Goal: Entertainment & Leisure: Consume media (video, audio)

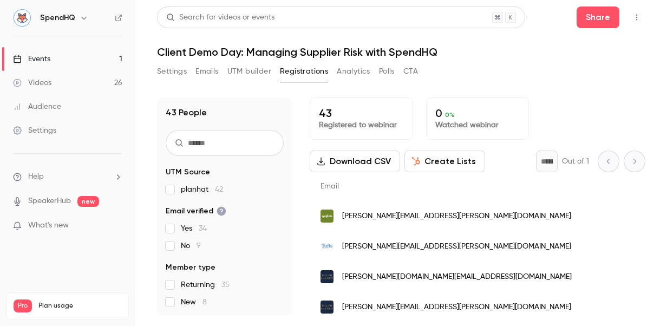
click at [62, 83] on link "Videos 26" at bounding box center [67, 83] width 135 height 24
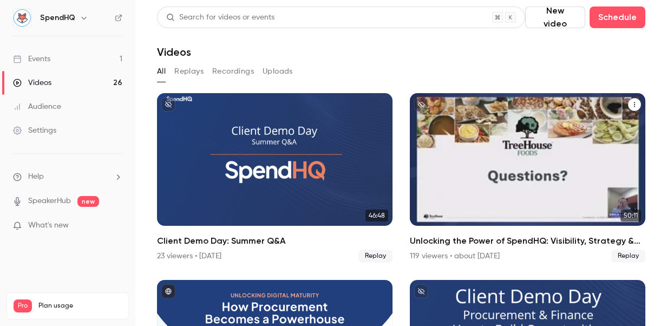
click at [477, 146] on div "Unlocking the Power of SpendHQ: Visibility, Strategy & Actionable Insights" at bounding box center [527, 159] width 235 height 133
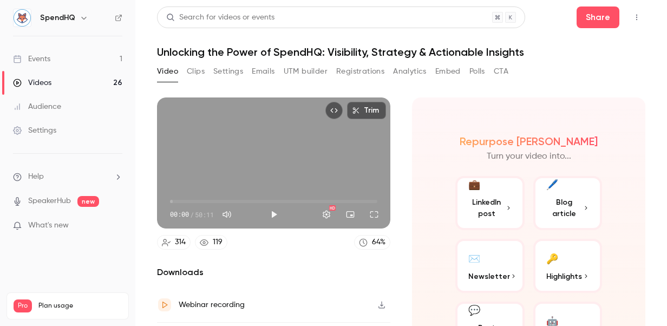
click at [402, 70] on button "Analytics" at bounding box center [410, 71] width 34 height 17
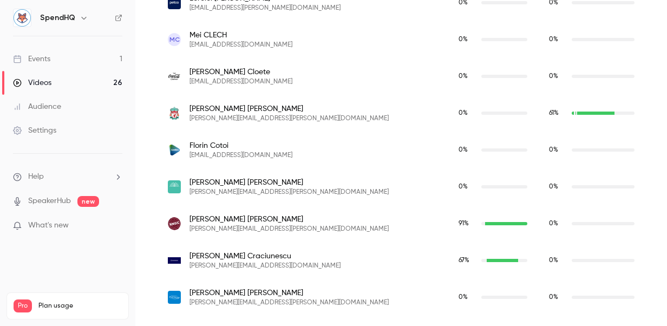
scroll to position [2780, 0]
